Goal: Information Seeking & Learning: Learn about a topic

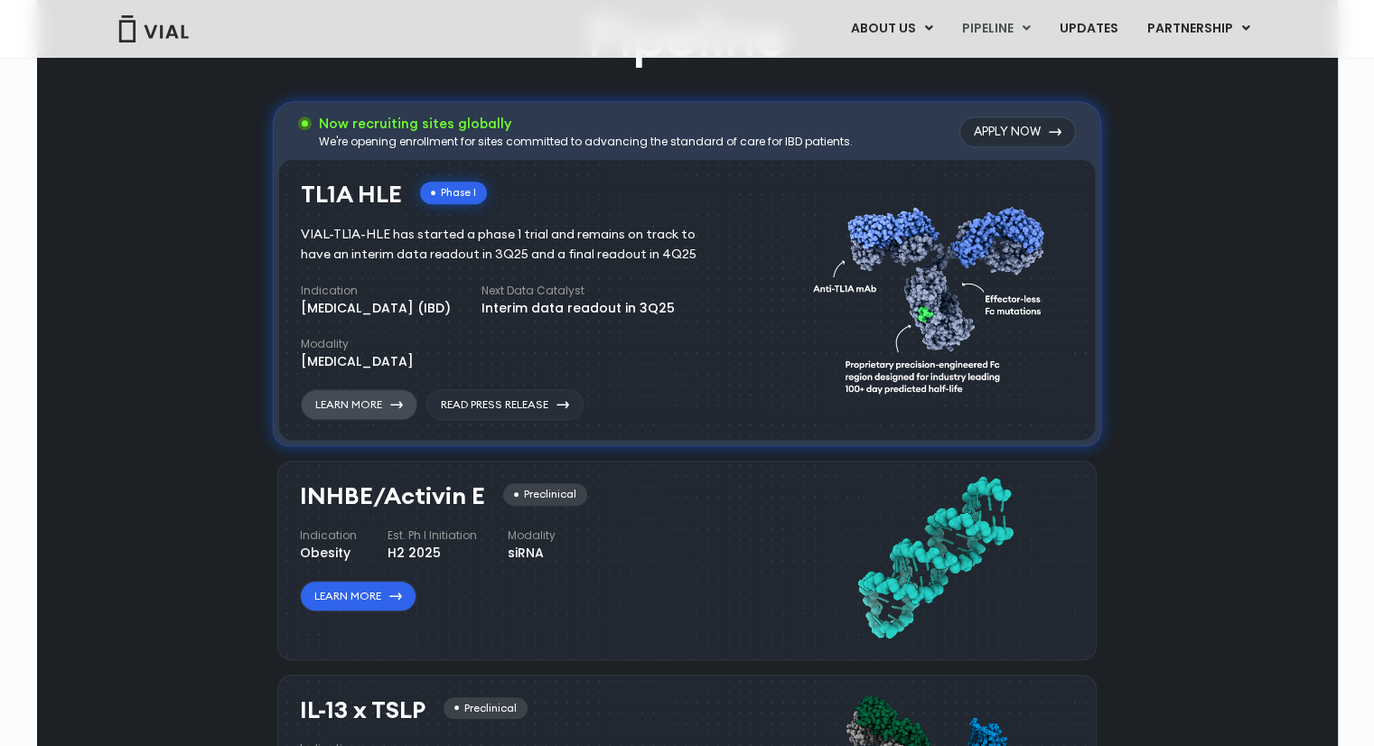
click at [373, 406] on link "Learn More" at bounding box center [359, 404] width 117 height 31
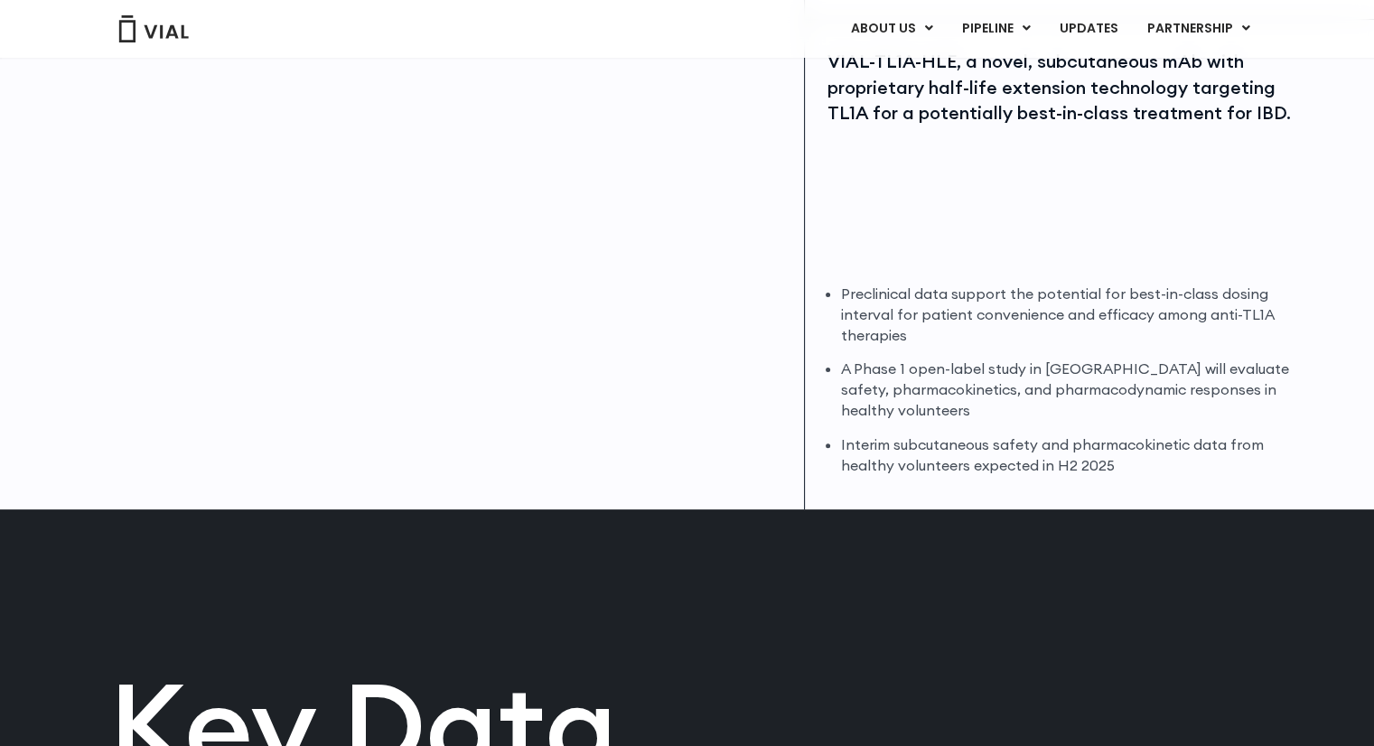
scroll to position [452, 0]
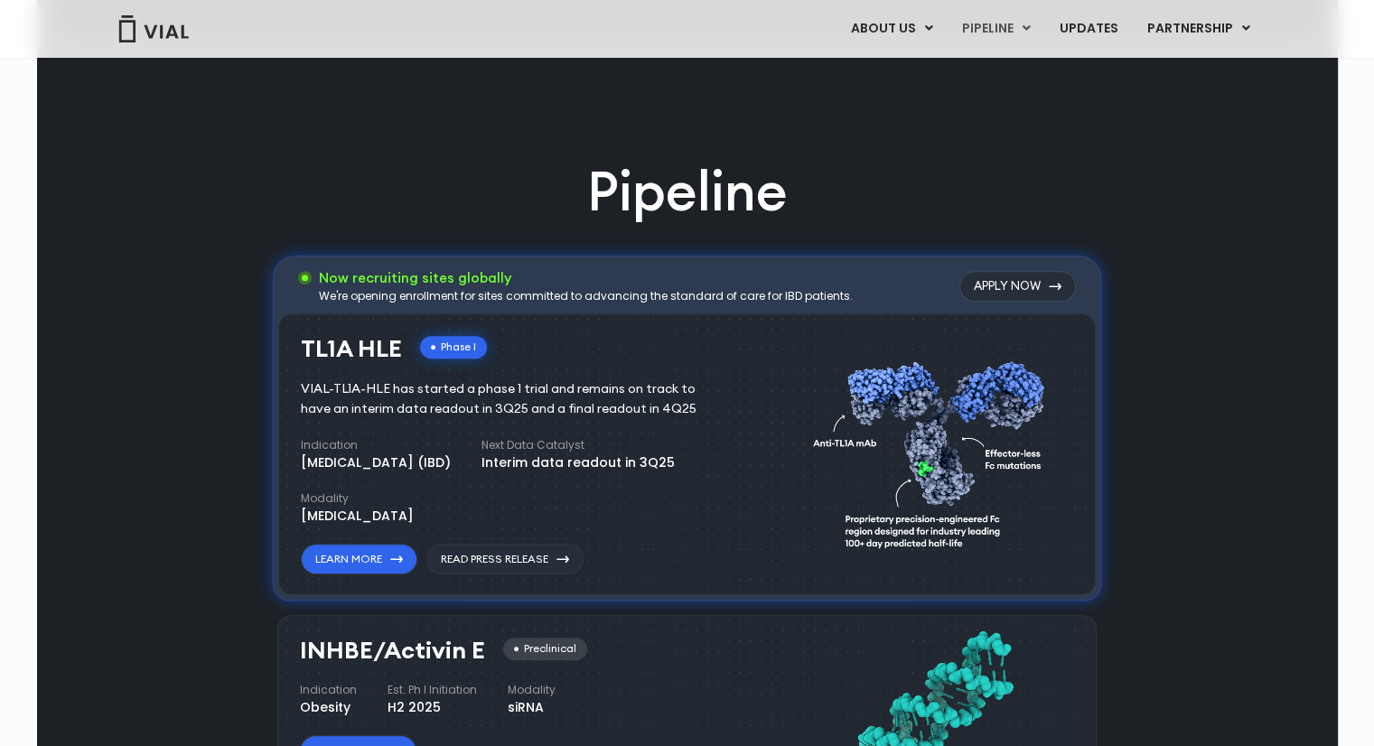
scroll to position [1084, 0]
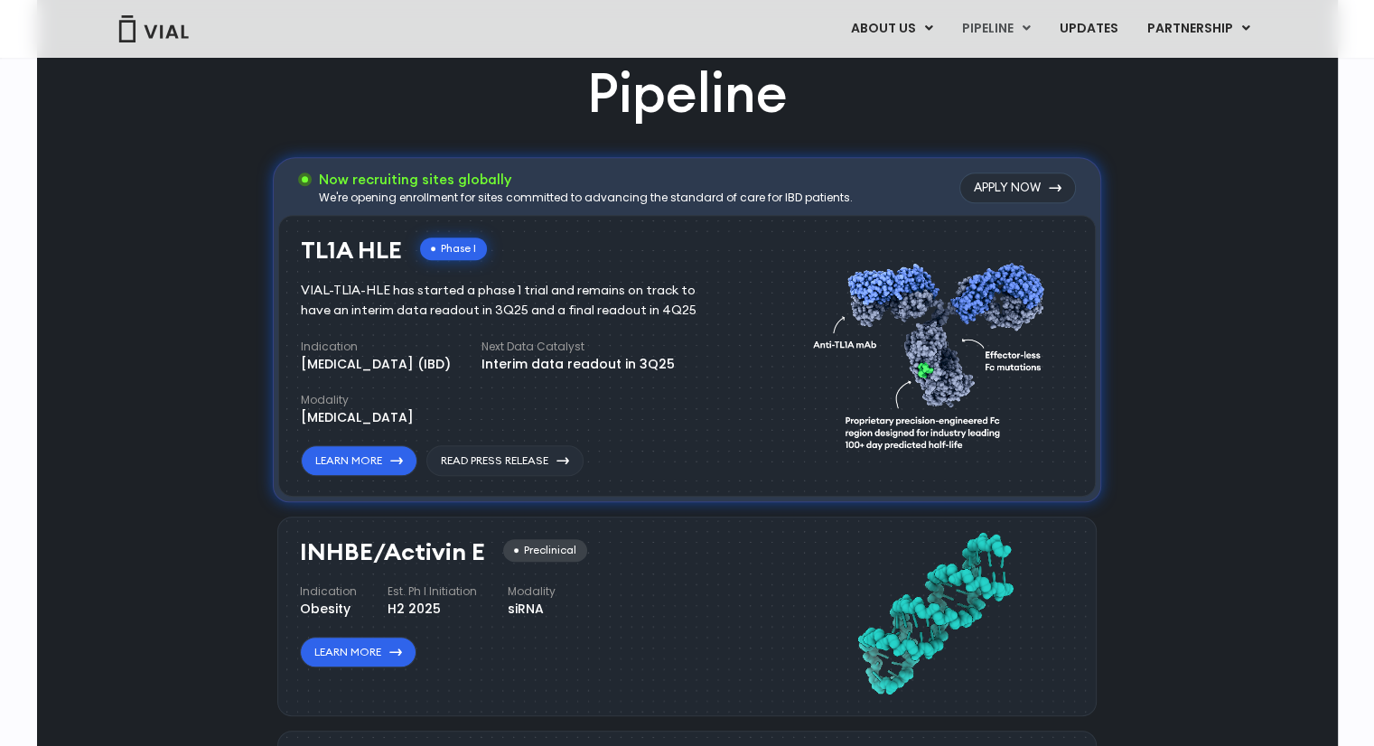
click at [200, 666] on div "Pipeline Now recruiting sites globally We're opening enrollment for sites commi…" at bounding box center [688, 724] width 1260 height 1337
drag, startPoint x: 299, startPoint y: 364, endPoint x: 479, endPoint y: 369, distance: 179.9
click at [479, 369] on div "TL1A HLE Phase I VIAL-TL1A-HLE has started a phase 1 trial and remains on track…" at bounding box center [687, 356] width 818 height 283
copy div "[MEDICAL_DATA]"
click at [333, 389] on div "Indication [MEDICAL_DATA] (IBD) Next Data Catalyst Interim data readout in 3Q25…" at bounding box center [519, 383] width 437 height 89
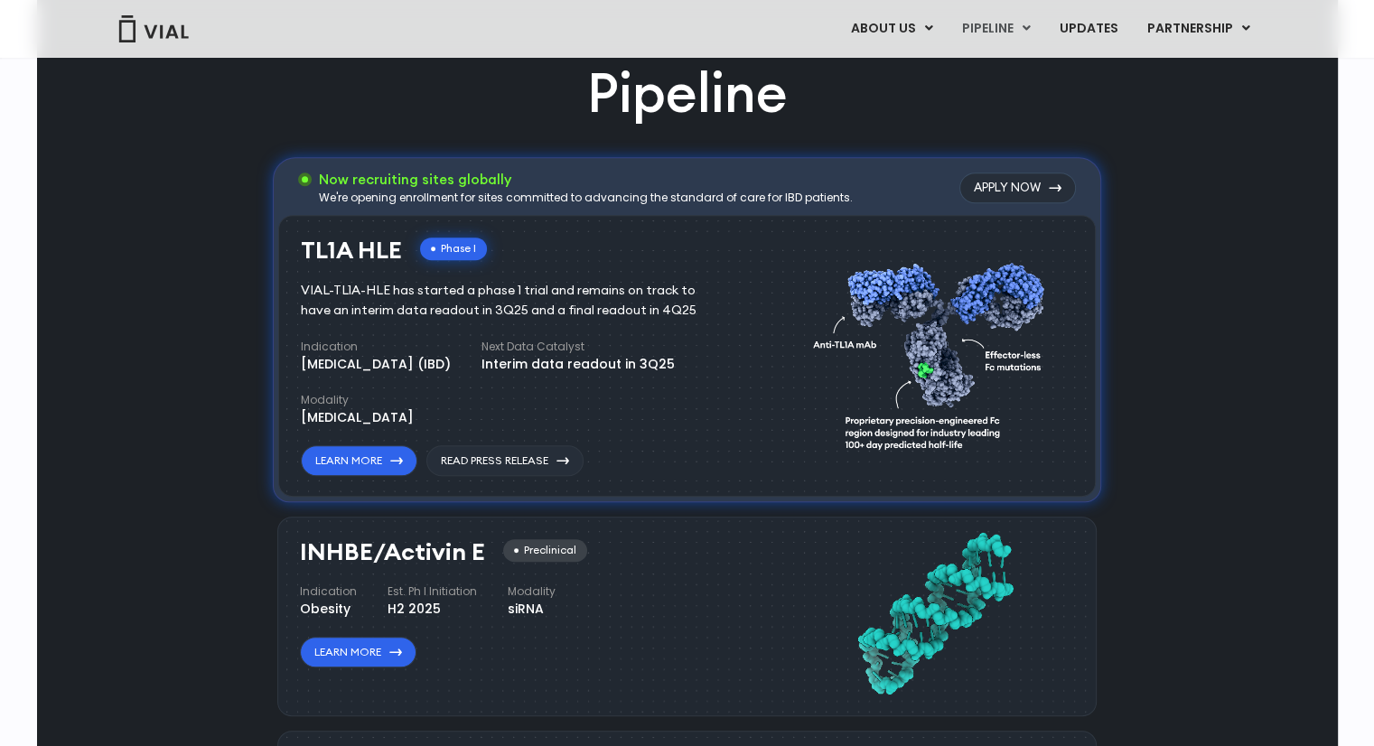
drag, startPoint x: 299, startPoint y: 366, endPoint x: 486, endPoint y: 374, distance: 187.2
click at [486, 374] on div "TL1A HLE Phase I VIAL-TL1A-HLE has started a phase 1 trial and remains on track…" at bounding box center [687, 356] width 818 height 283
copy div "[MEDICAL_DATA]"
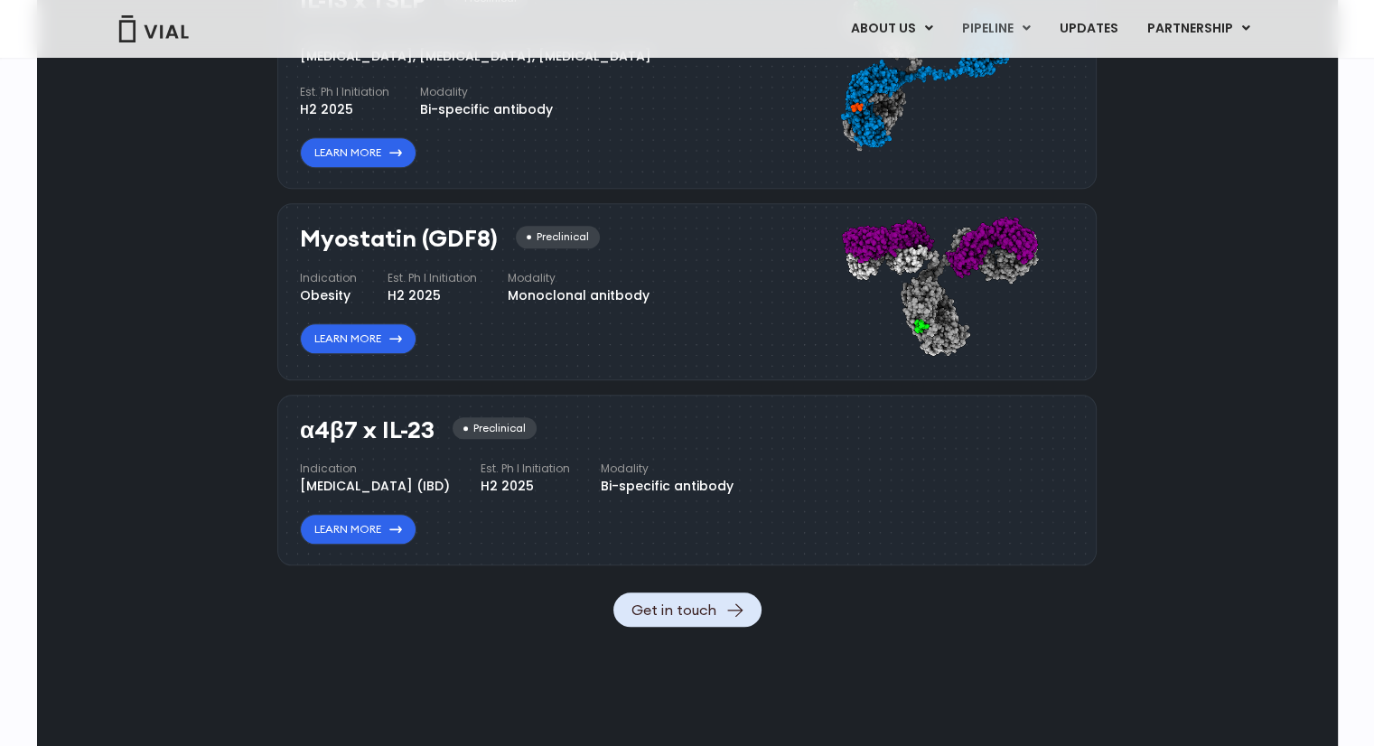
scroll to position [1536, 0]
